Goal: Information Seeking & Learning: Learn about a topic

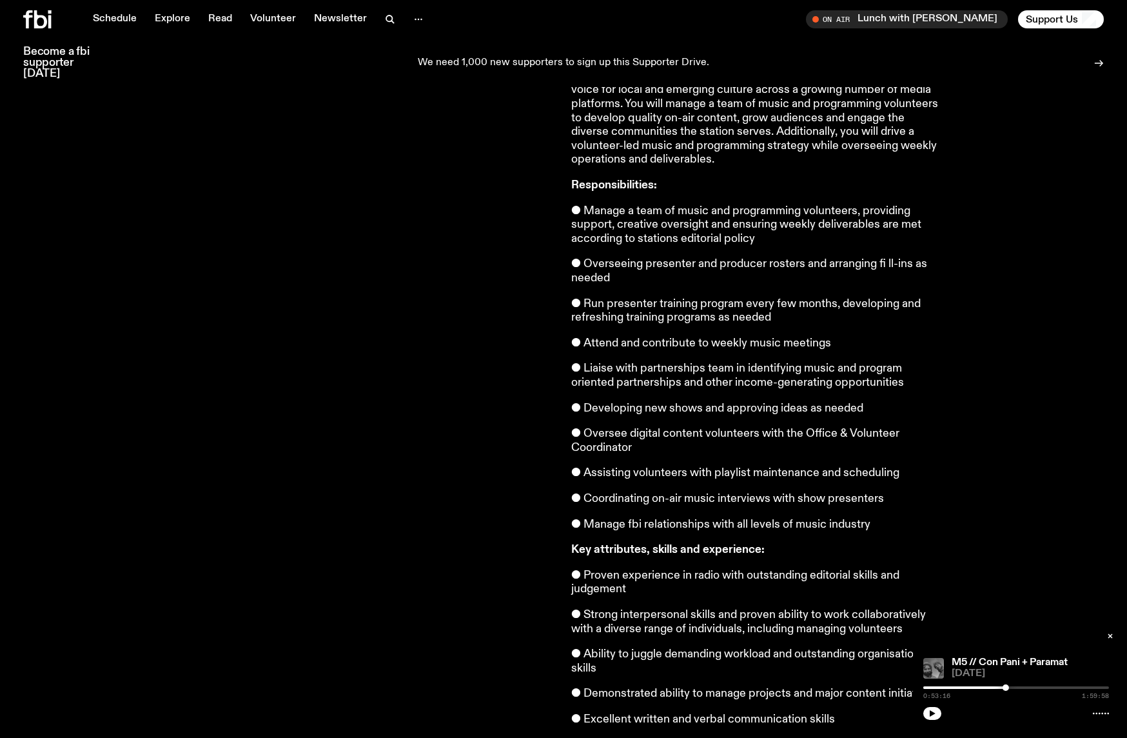
scroll to position [519, 0]
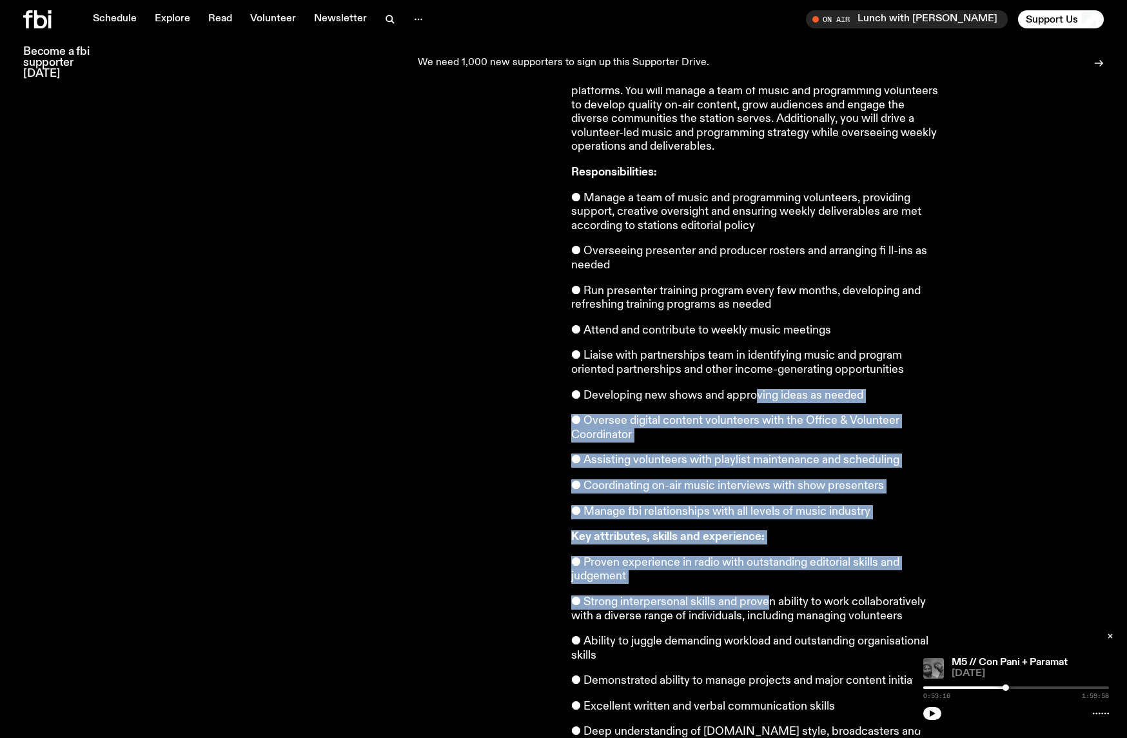
drag, startPoint x: 754, startPoint y: 388, endPoint x: 738, endPoint y: 593, distance: 206.4
click at [765, 590] on article "We're looking for our next Music & Programming Director, to ensure that fbi.rad…" at bounding box center [756, 311] width 371 height 1197
click at [737, 595] on p "● Strong interpersonal skills and proven ability to work collaboratively with a…" at bounding box center [756, 609] width 371 height 28
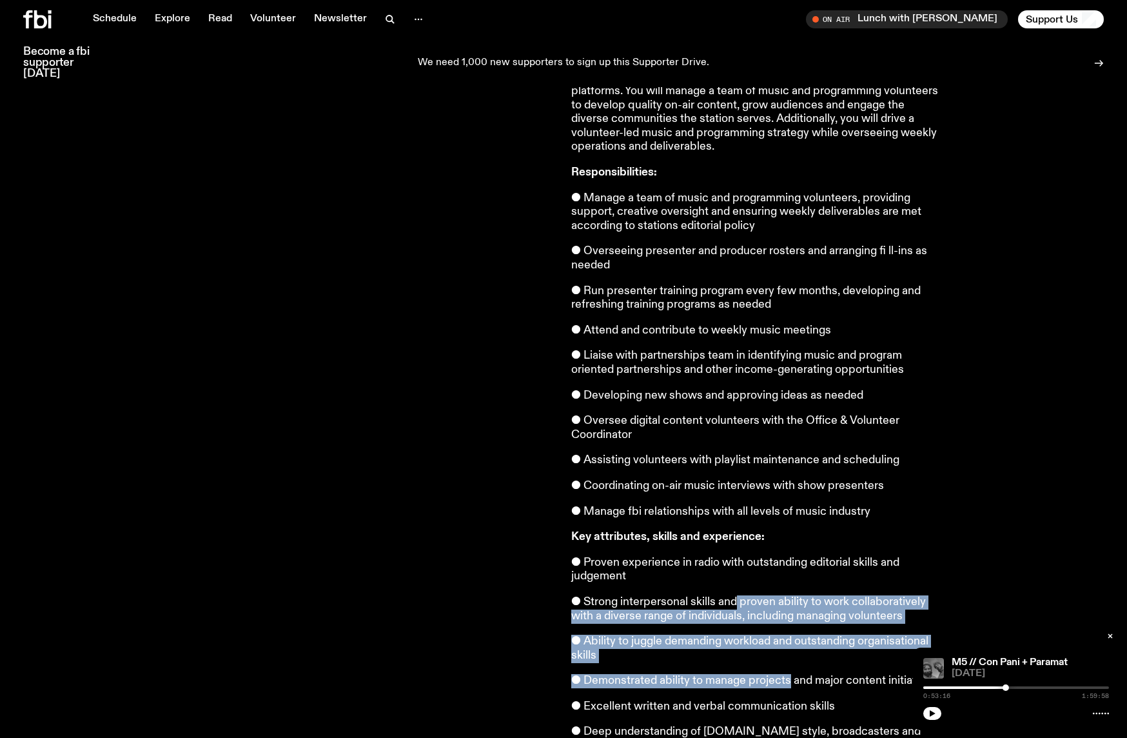
drag, startPoint x: 737, startPoint y: 593, endPoint x: 762, endPoint y: 664, distance: 75.3
click at [762, 664] on article "We're looking for our next Music & Programming Director, to ensure that fbi.rad…" at bounding box center [756, 311] width 371 height 1197
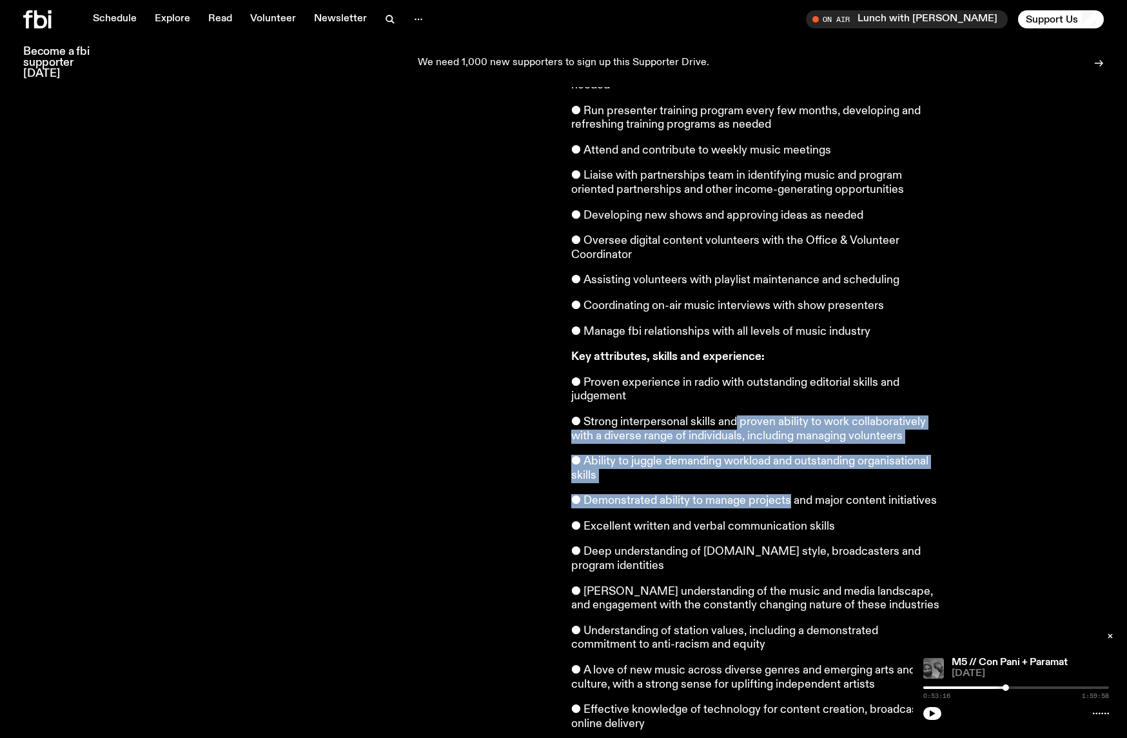
scroll to position [742, 0]
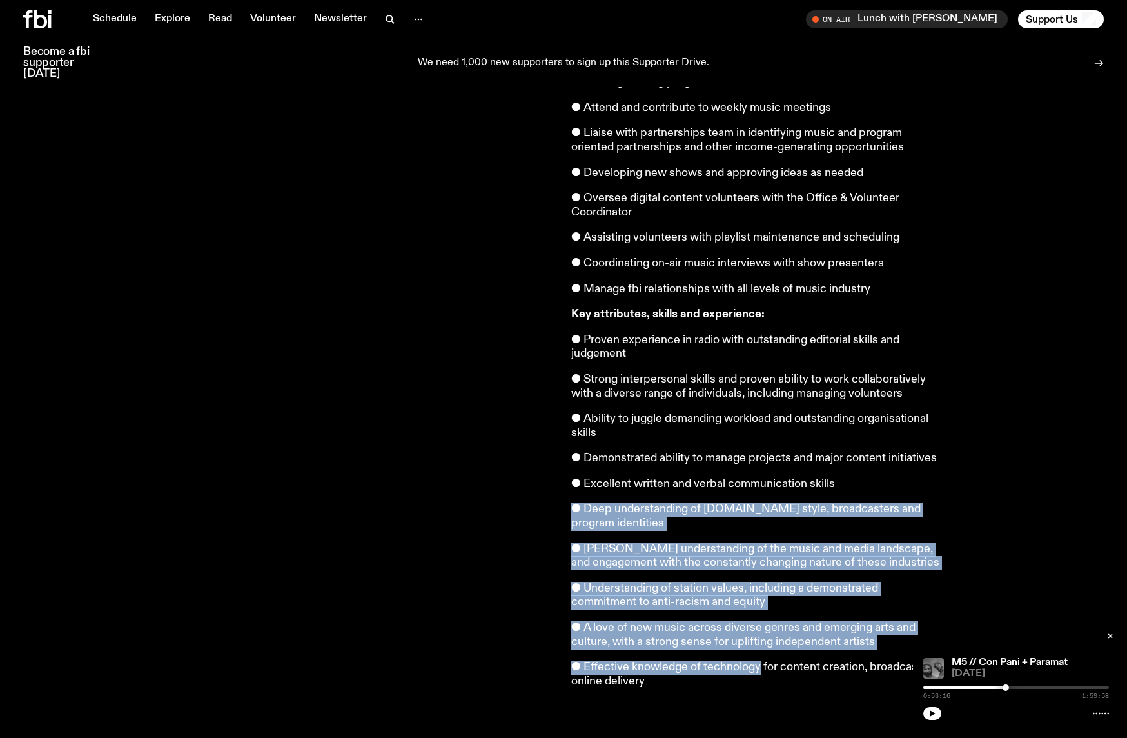
drag, startPoint x: 760, startPoint y: 660, endPoint x: 733, endPoint y: 468, distance: 194.1
click at [733, 469] on article "We're looking for our next Music & Programming Director, to ensure that fbi.rad…" at bounding box center [756, 89] width 371 height 1197
click at [733, 477] on p "● Excellent written and verbal communication skills" at bounding box center [756, 484] width 371 height 14
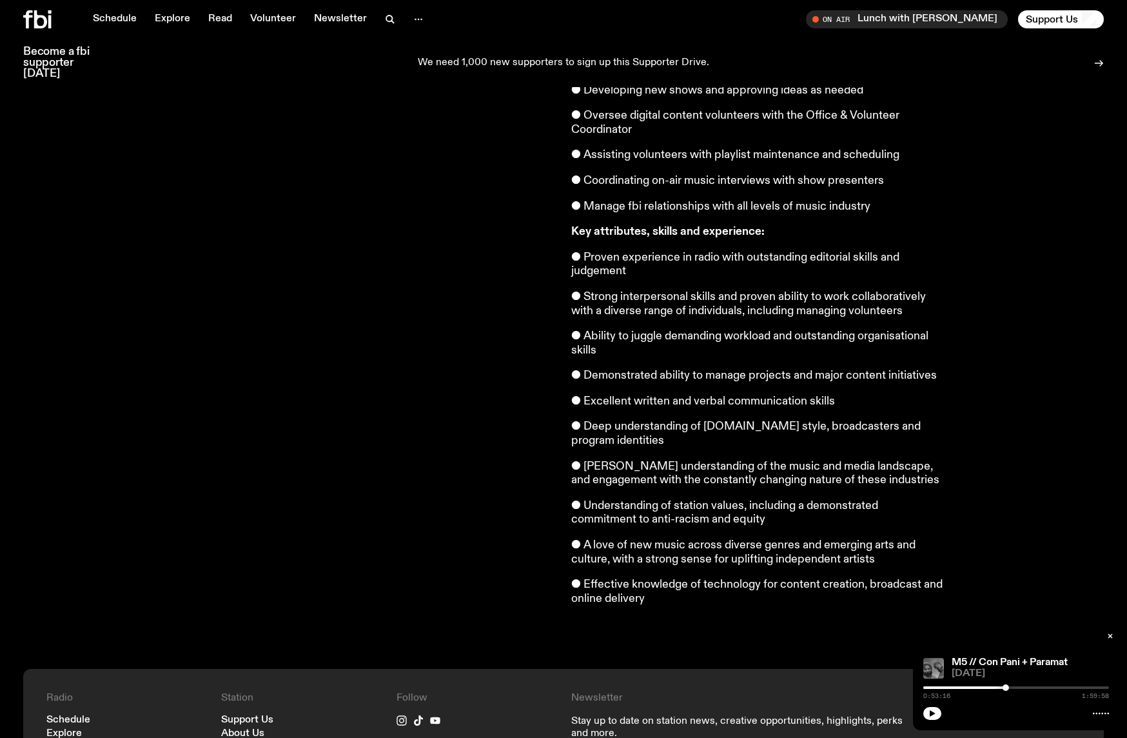
scroll to position [0, 0]
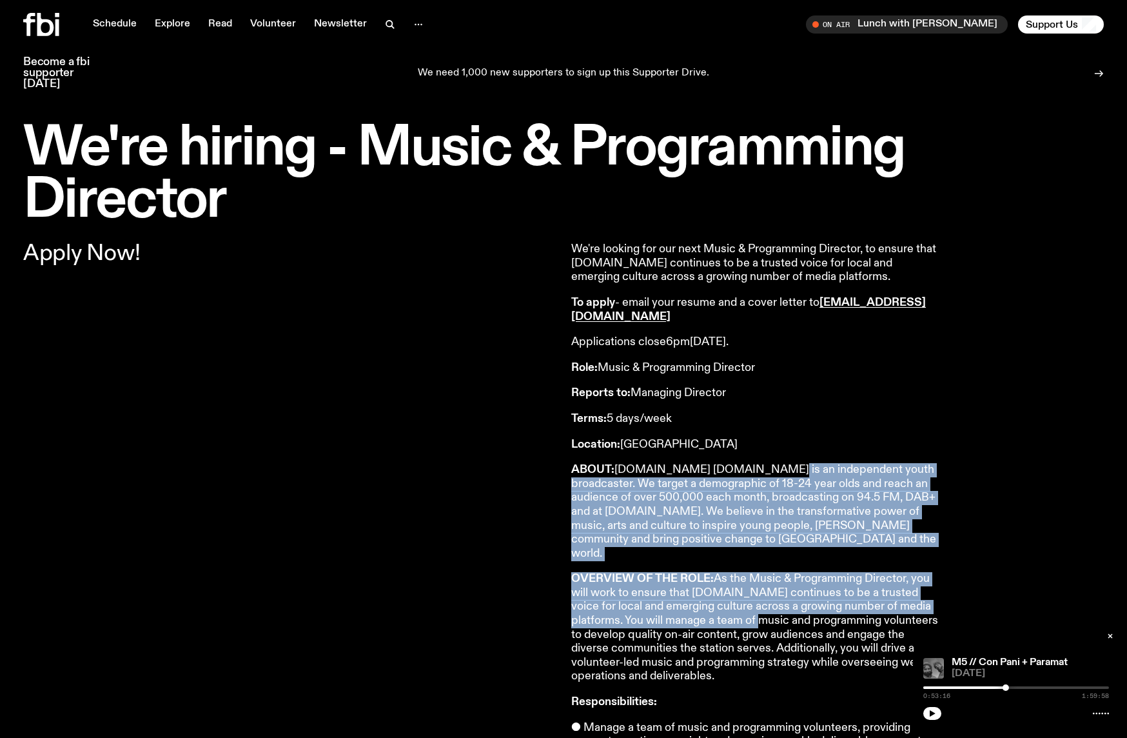
drag, startPoint x: 733, startPoint y: 466, endPoint x: 707, endPoint y: 607, distance: 143.6
click at [707, 607] on p "OVERVIEW OF THE ROLE: As the Music & Programming Director, you will work to ens…" at bounding box center [756, 628] width 371 height 112
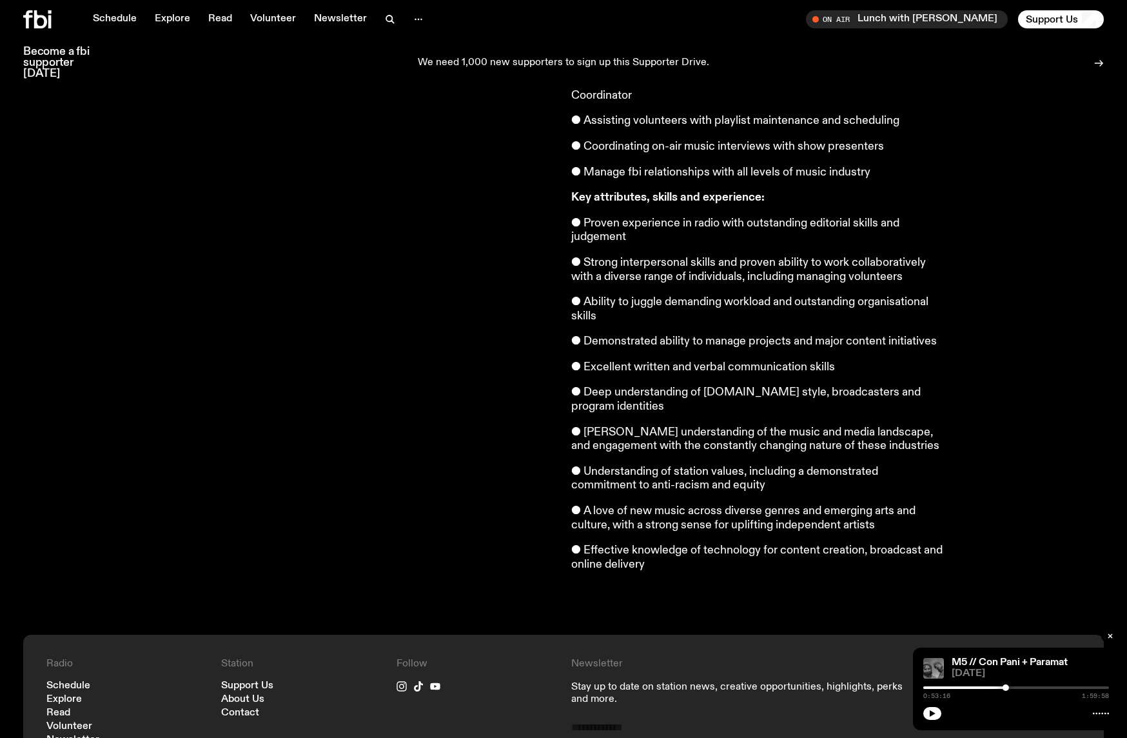
scroll to position [859, 0]
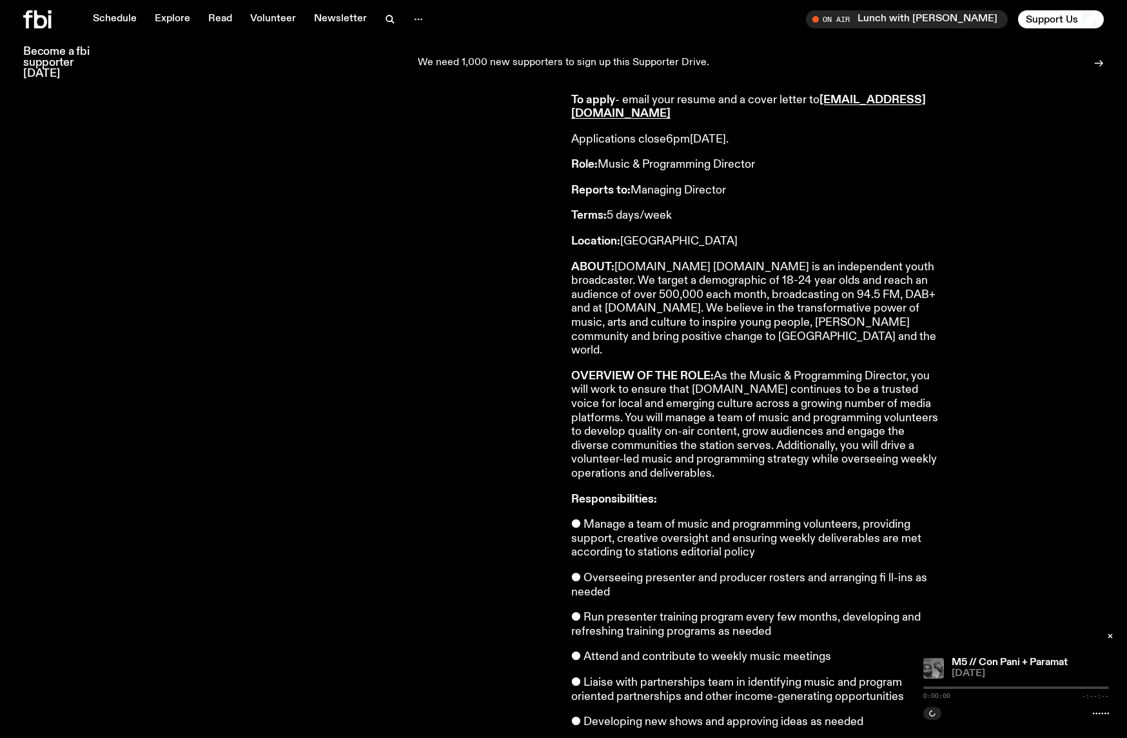
scroll to position [196, 0]
